Goal: Task Accomplishment & Management: Manage account settings

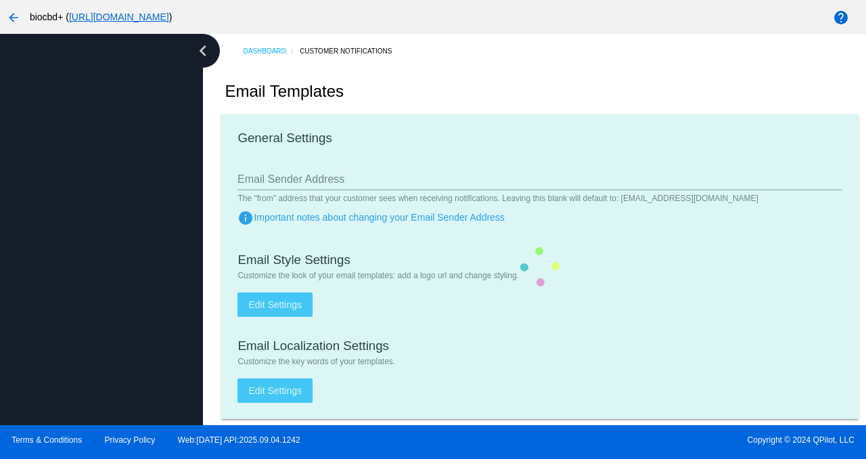
type input "[EMAIL_ADDRESS][DOMAIN_NAME]"
checkbox input "true"
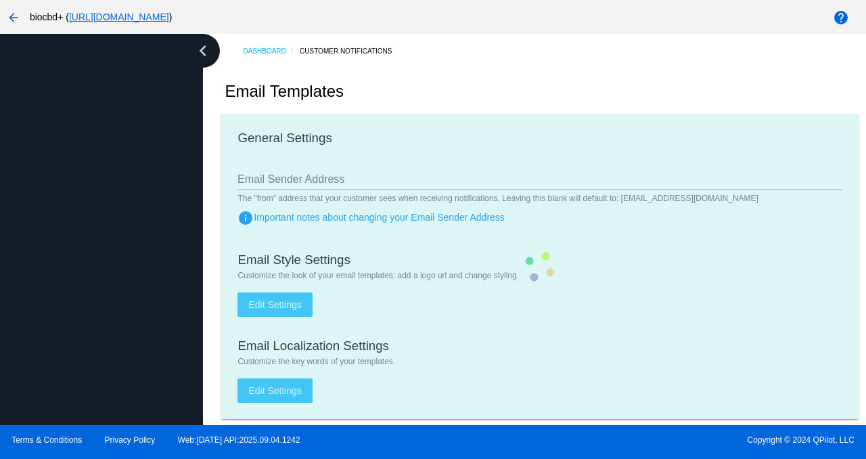
type input "[PERSON_NAME][EMAIL_ADDRESS][DOMAIN_NAME]"
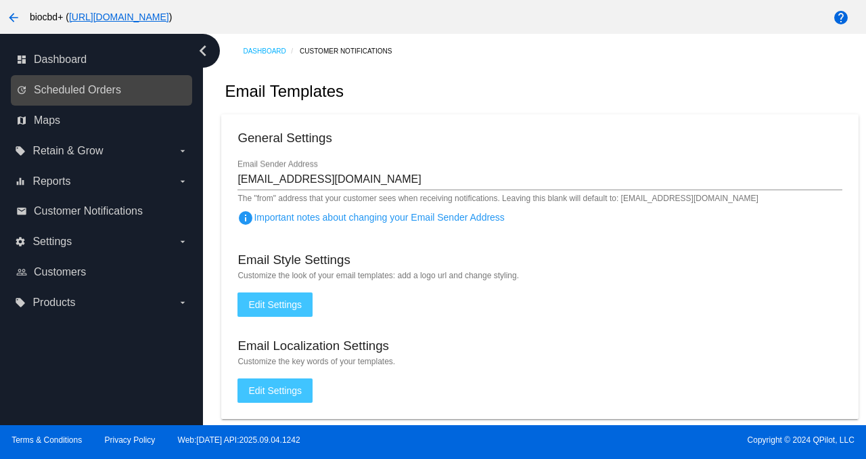
click at [74, 97] on link "update Scheduled Orders" at bounding box center [102, 90] width 172 height 22
